Goal: Find specific page/section: Find specific page/section

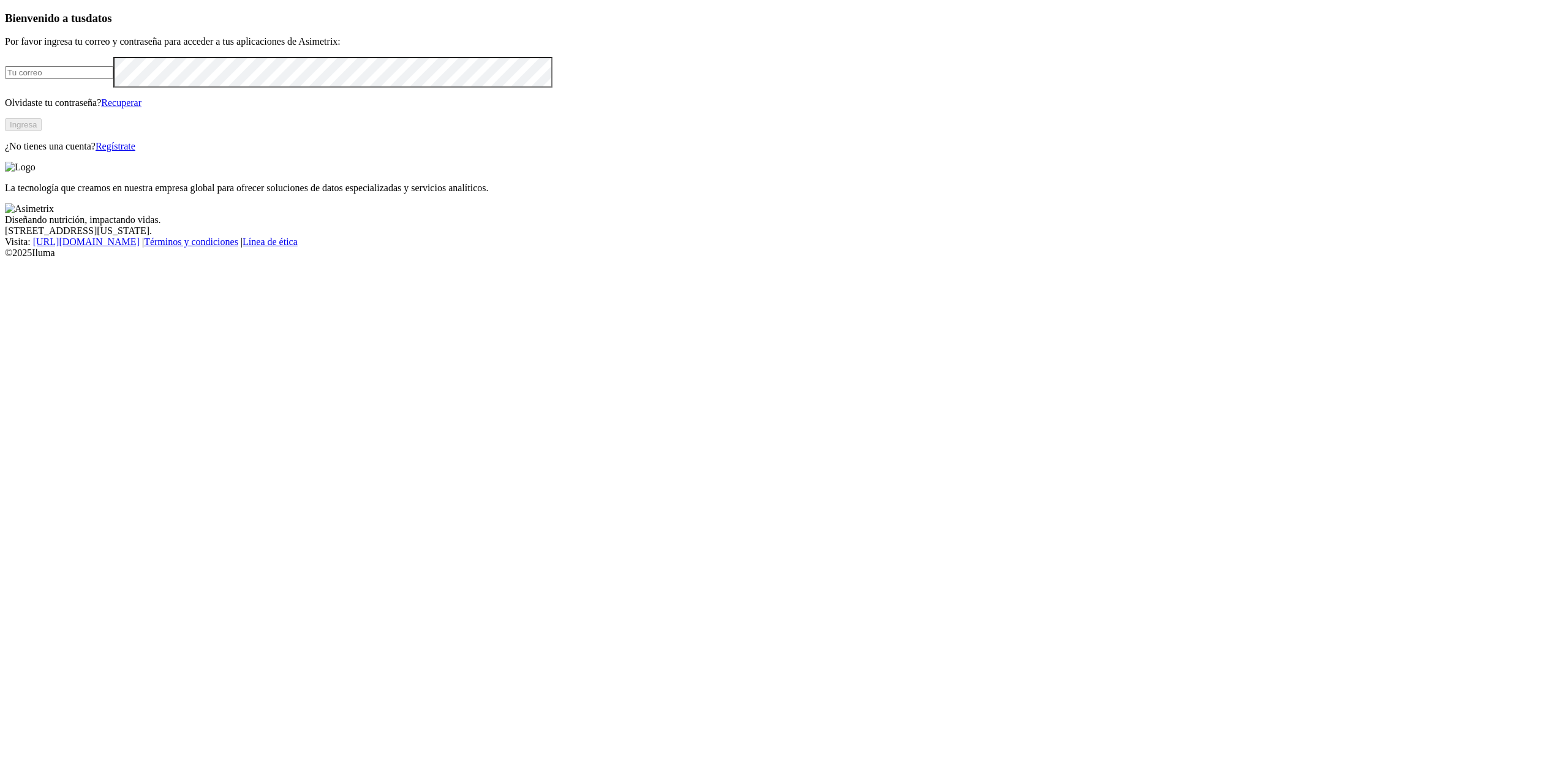
type input "[EMAIL_ADDRESS][DOMAIN_NAME]"
click at [42, 131] on button "Ingresa" at bounding box center [24, 124] width 37 height 13
